Goal: Task Accomplishment & Management: Manage account settings

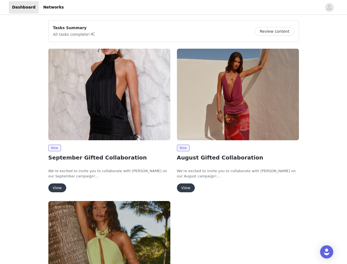
click at [174, 132] on div "New August Gifted Collaboration We’re excited to invite you to collaborate with…" at bounding box center [238, 121] width 129 height 152
click at [173, 7] on div at bounding box center [194, 7] width 255 height 12
click at [329, 7] on icon "avatar" at bounding box center [329, 7] width 5 height 9
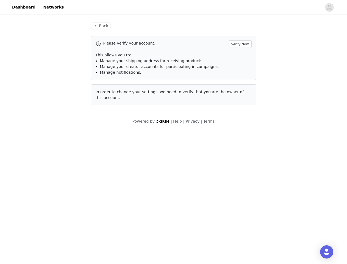
click at [277, 31] on div "Back Please verify your account. Verify Now This allows you to: Manage your shi…" at bounding box center [173, 73] width 347 height 115
click at [109, 94] on span "In order to change your settings, we need to verify that you are the owner of t…" at bounding box center [170, 95] width 148 height 10
click at [54, 148] on body "Dashboard Networks Back Please verify your account. Verify Now This allows you …" at bounding box center [173, 132] width 347 height 264
click at [57, 188] on body "Dashboard Networks Back Please verify your account. Verify Now This allows you …" at bounding box center [173, 132] width 347 height 264
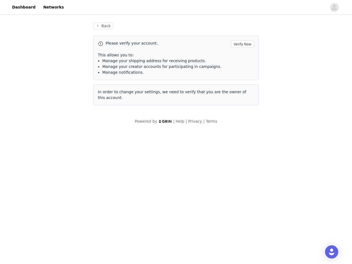
click at [238, 94] on span "In order to change your settings, we need to verify that you are the owner of t…" at bounding box center [172, 95] width 148 height 10
